Goal: Task Accomplishment & Management: Use online tool/utility

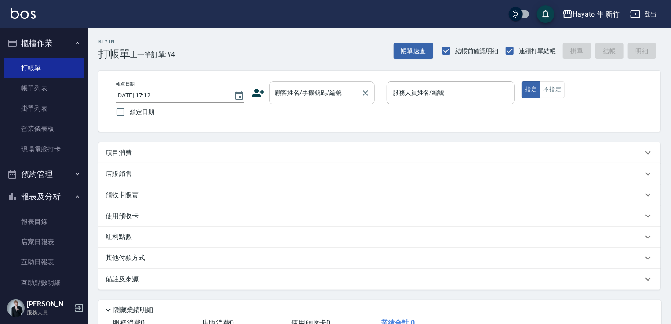
click at [308, 95] on input "顧客姓名/手機號碼/編號" at bounding box center [315, 92] width 84 height 15
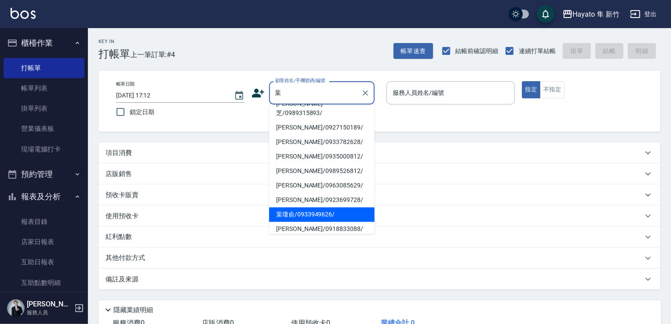
scroll to position [182, 0]
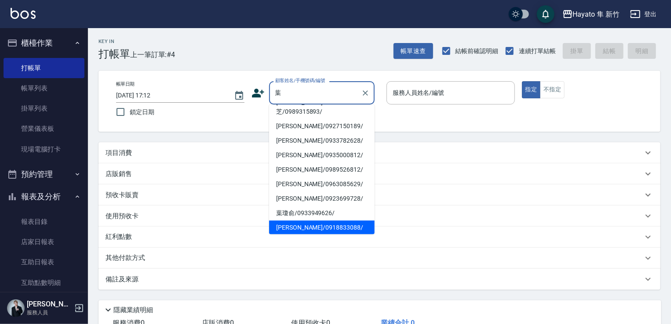
click at [313, 52] on li "[PERSON_NAME]/0976591128/" at bounding box center [322, 44] width 106 height 15
type input "[PERSON_NAME]/0976591128/"
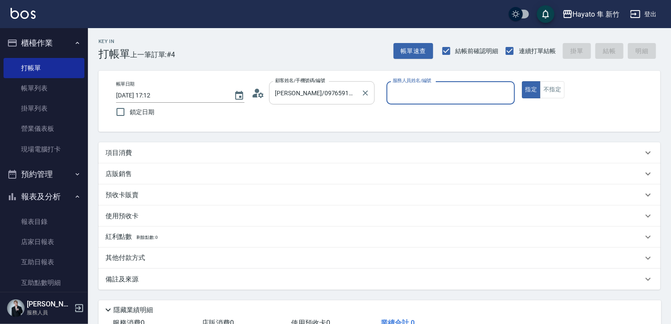
type input "[PERSON_NAME](無代號)"
click at [337, 99] on input "[PERSON_NAME]/0976591128/" at bounding box center [315, 92] width 84 height 15
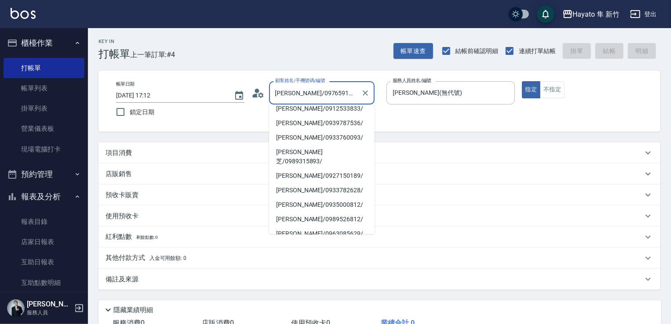
scroll to position [167, 0]
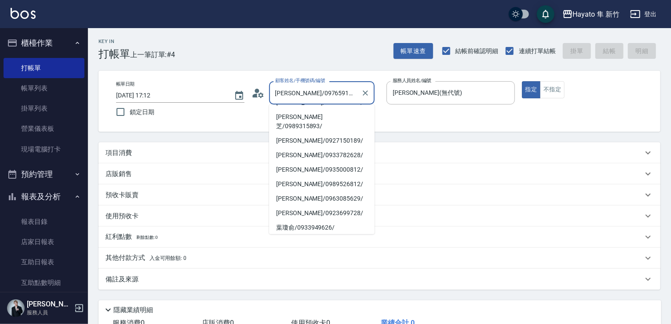
click at [308, 235] on li "[PERSON_NAME]/0918833088/" at bounding box center [322, 242] width 106 height 15
type input "[PERSON_NAME]/0918833088/"
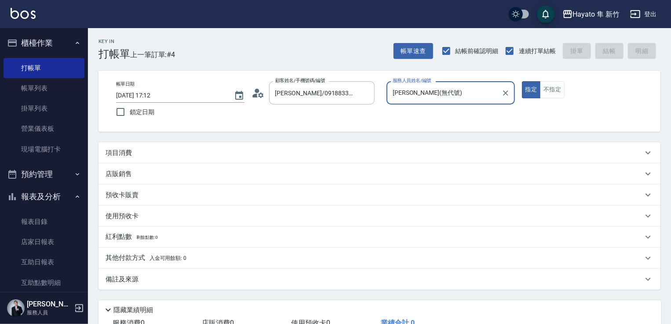
click at [179, 151] on div "項目消費" at bounding box center [374, 153] width 537 height 9
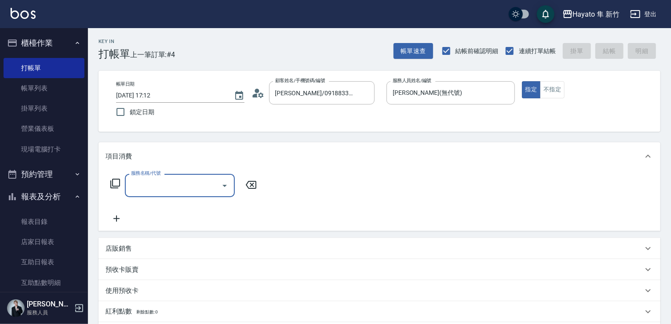
scroll to position [0, 0]
click at [176, 190] on input "服務名稱/代號" at bounding box center [173, 185] width 89 height 15
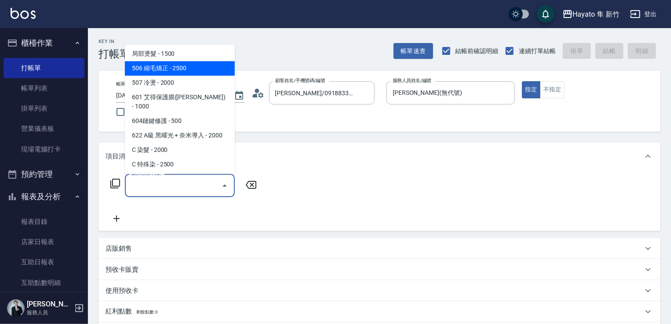
scroll to position [44, 0]
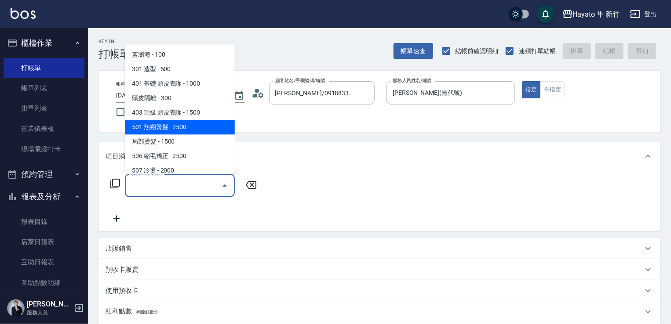
click at [186, 125] on span "501 熱朔燙髮 - 2500" at bounding box center [180, 127] width 110 height 15
type input "501 熱朔燙髮(501)"
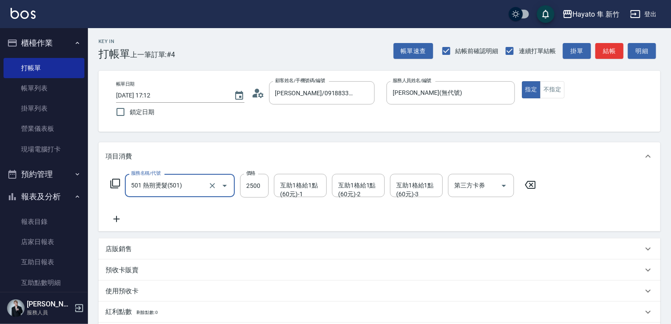
click at [114, 220] on icon at bounding box center [117, 219] width 22 height 11
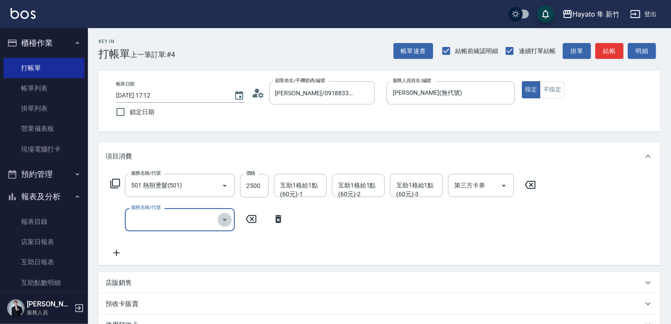
click at [230, 222] on button "Open" at bounding box center [225, 220] width 14 height 14
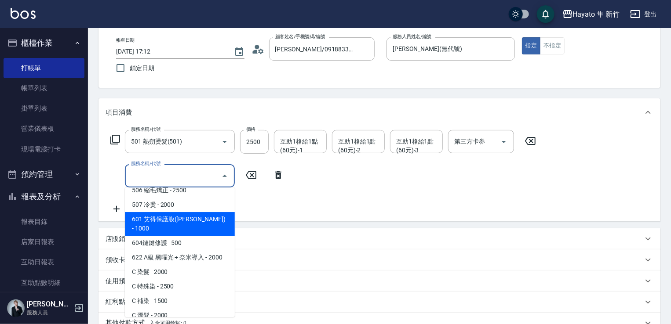
click at [172, 224] on span "601 艾得保護膜([PERSON_NAME]) - 1000" at bounding box center [180, 224] width 110 height 24
type input "601 艾得保護膜(極潤)(601)"
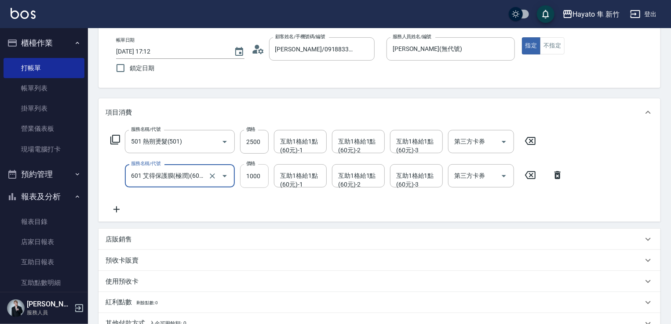
click at [255, 171] on input "1000" at bounding box center [254, 176] width 29 height 24
type input "800"
click at [270, 214] on div "服務名稱/代號 501 熱朔燙髮(501) 服務名稱/代號 價格 2500 價格 互助1格給1點(60元)-1 互助1格給1點(60元)-1 互助1格給1點(…" at bounding box center [337, 172] width 463 height 85
click at [129, 247] on div "店販銷售" at bounding box center [379, 239] width 562 height 21
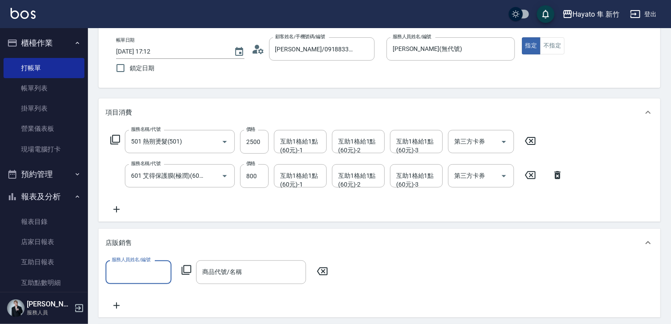
scroll to position [0, 0]
click at [138, 264] on div "服務人員姓名/編號" at bounding box center [139, 272] width 66 height 23
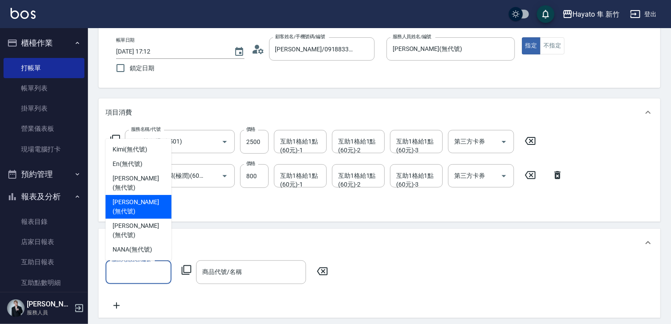
click at [135, 216] on span "[PERSON_NAME] (無代號)" at bounding box center [139, 207] width 52 height 18
type input "[PERSON_NAME](無代號)"
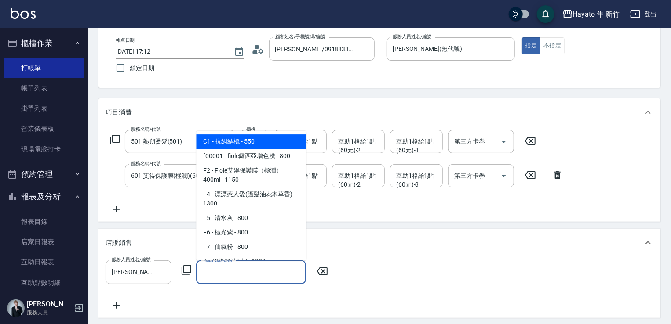
click at [228, 267] on div "商品代號/名稱 商品代號/名稱" at bounding box center [251, 272] width 110 height 23
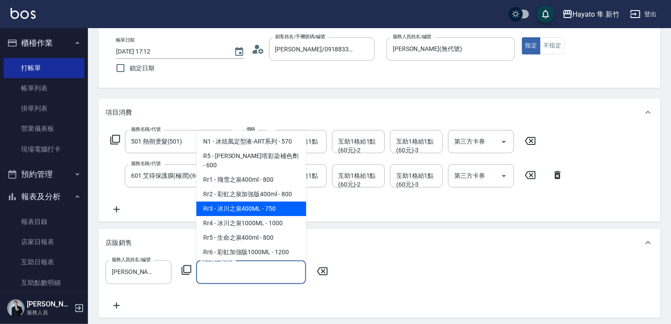
scroll to position [308, 0]
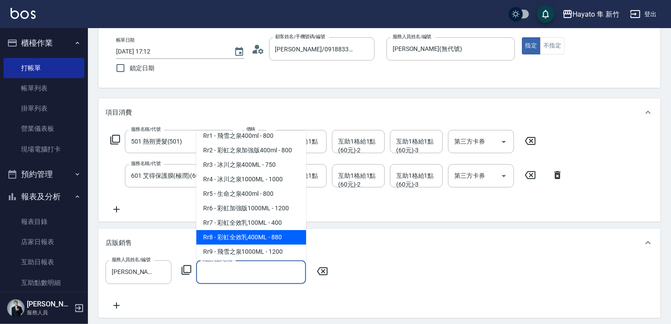
click at [249, 245] on span "Rr8 - 彩虹全效乳400ML - 880" at bounding box center [251, 237] width 110 height 15
type input "彩虹全效乳400ML"
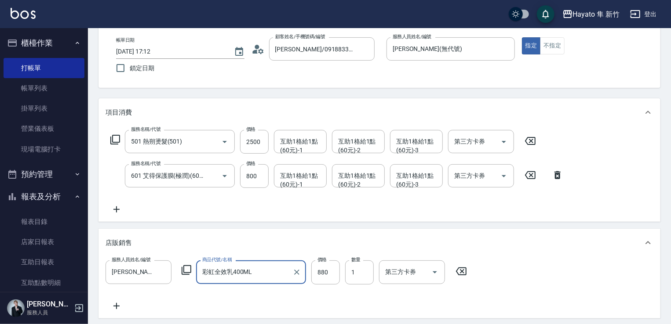
click at [315, 302] on div "服務人員姓名/編號 [PERSON_NAME](無代號) 服務人員姓名/編號 商品代號/名稱 彩虹全效乳400ML 商品代號/名稱 價格 880 價格 數量 …" at bounding box center [380, 286] width 548 height 51
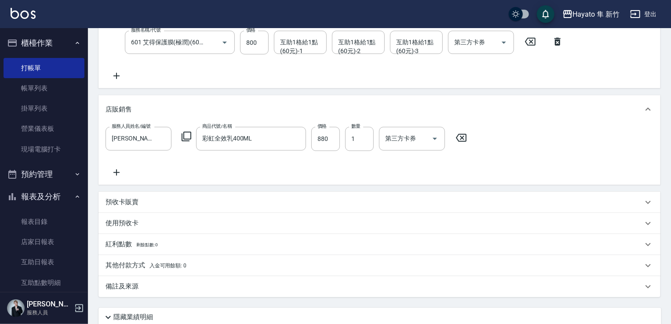
scroll to position [220, 0]
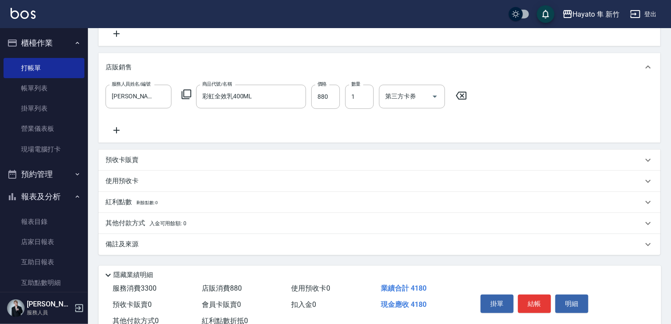
drag, startPoint x: 121, startPoint y: 242, endPoint x: 214, endPoint y: 253, distance: 93.0
click at [130, 242] on p "備註及來源" at bounding box center [122, 244] width 33 height 9
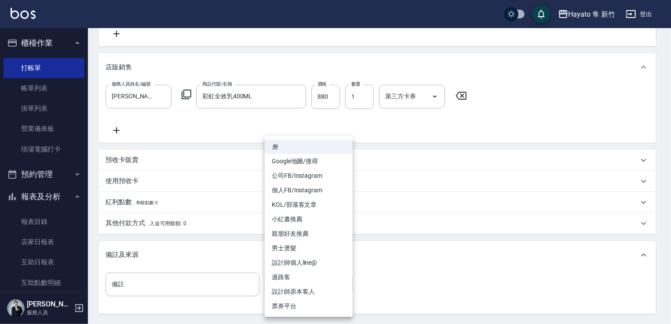
click at [307, 287] on body "Hayato 隼 新竹 登出 櫃檯作業 打帳單 帳單列表 掛單列表 營業儀表板 現場電腦打卡 預約管理 預約管理 報表及分析 報表目錄 店家日報表 互助日報表…" at bounding box center [335, 95] width 671 height 630
click at [305, 295] on li "設計師原本客人" at bounding box center [309, 292] width 88 height 15
type input "設計師原本客人"
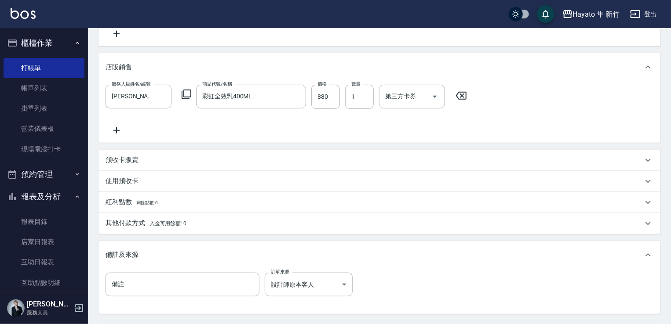
click at [373, 278] on div "備註 備註 訂單來源 設計師原本客人 設計師原本客人 訂單來源" at bounding box center [380, 290] width 548 height 34
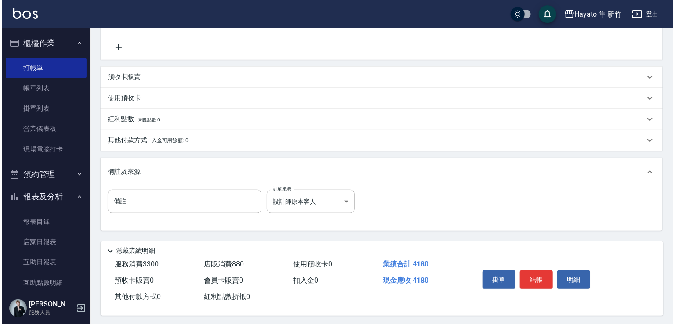
scroll to position [308, 0]
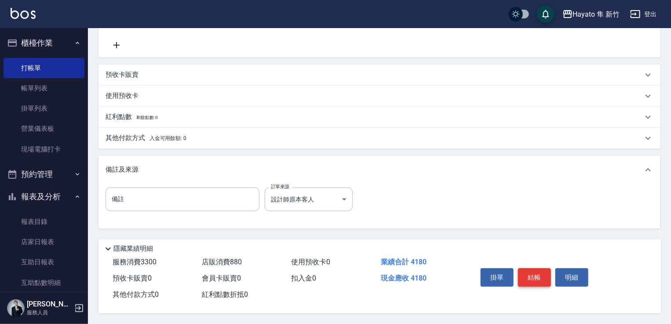
click at [536, 276] on button "結帳" at bounding box center [534, 278] width 33 height 18
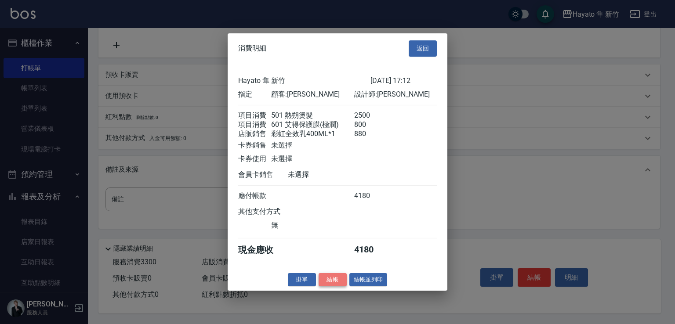
click at [338, 283] on button "結帳" at bounding box center [333, 280] width 28 height 14
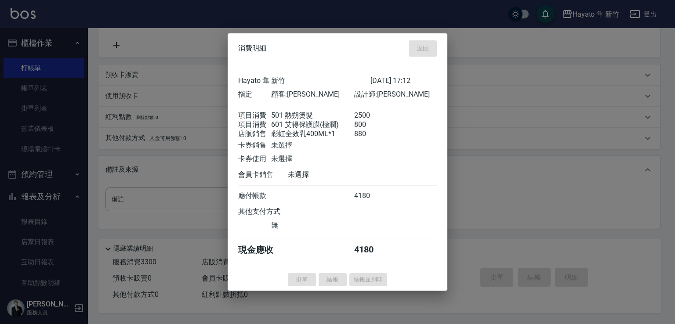
type input "[DATE] 18:42"
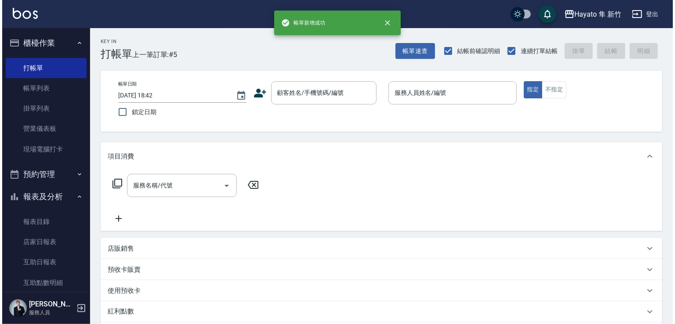
scroll to position [204, 0]
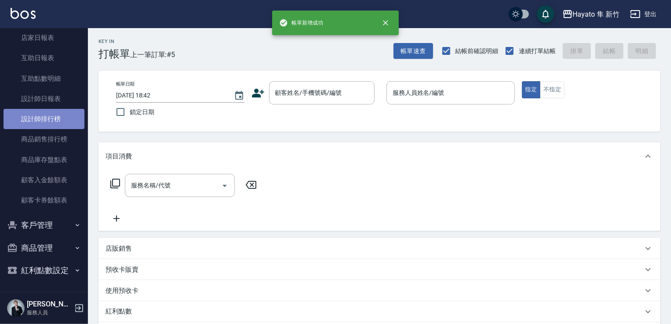
click at [61, 118] on link "設計師排行榜" at bounding box center [44, 119] width 81 height 20
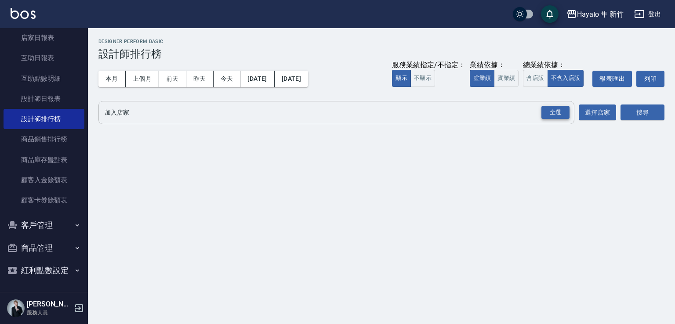
click at [559, 114] on div "全選" at bounding box center [556, 113] width 28 height 14
click at [635, 111] on button "搜尋" at bounding box center [643, 113] width 44 height 16
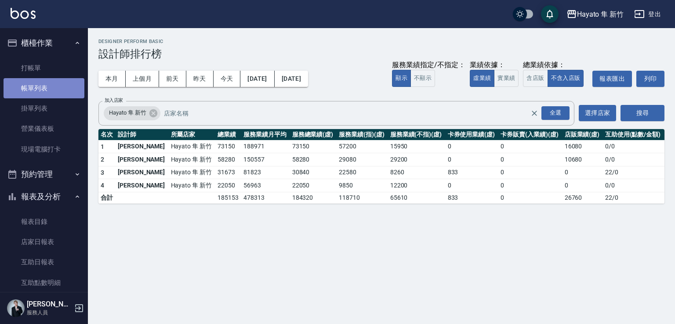
click at [48, 90] on link "帳單列表" at bounding box center [44, 88] width 81 height 20
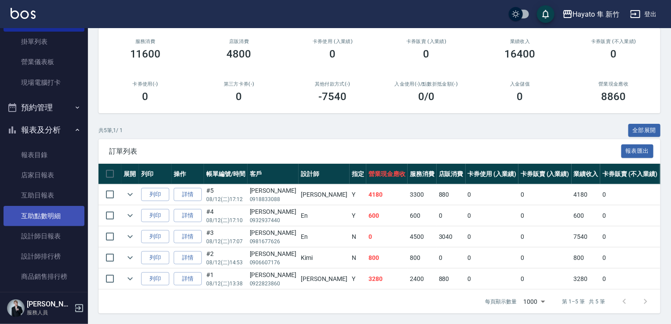
scroll to position [132, 0]
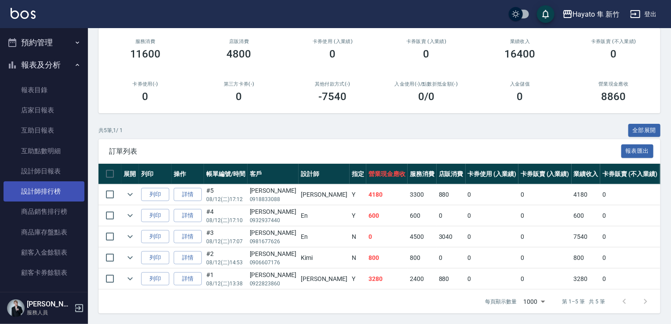
click at [51, 195] on link "設計師排行榜" at bounding box center [44, 192] width 81 height 20
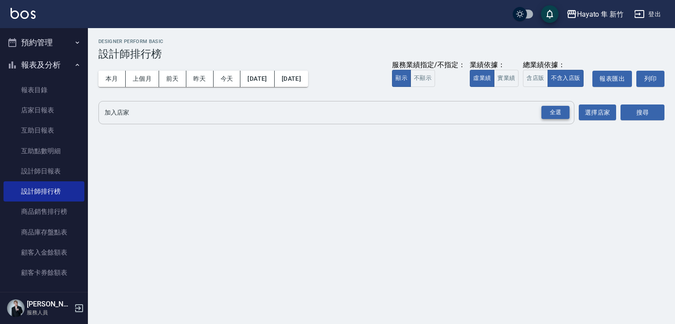
click at [556, 116] on div "全選" at bounding box center [556, 113] width 28 height 14
click at [630, 111] on button "搜尋" at bounding box center [643, 113] width 44 height 16
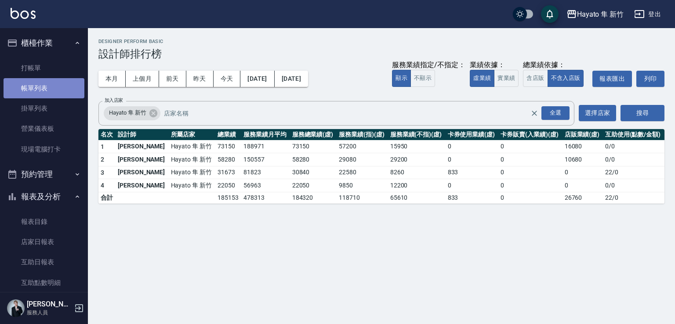
click at [47, 81] on link "帳單列表" at bounding box center [44, 88] width 81 height 20
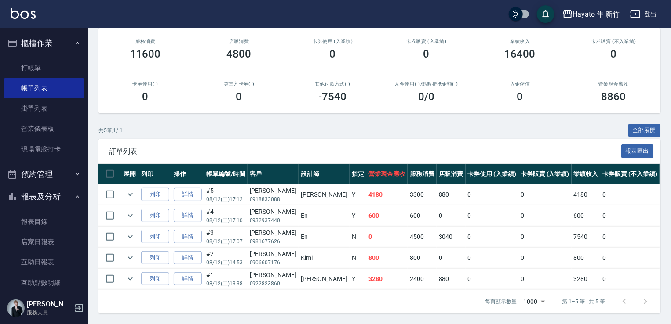
scroll to position [88, 0]
click at [42, 157] on link "現場電腦打卡" at bounding box center [44, 149] width 81 height 20
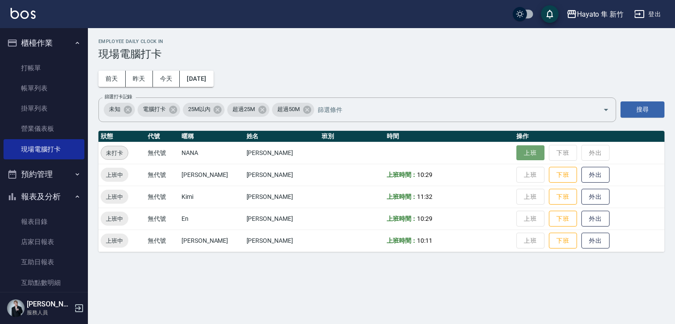
click at [517, 150] on button "上班" at bounding box center [531, 153] width 28 height 15
